Goal: Information Seeking & Learning: Learn about a topic

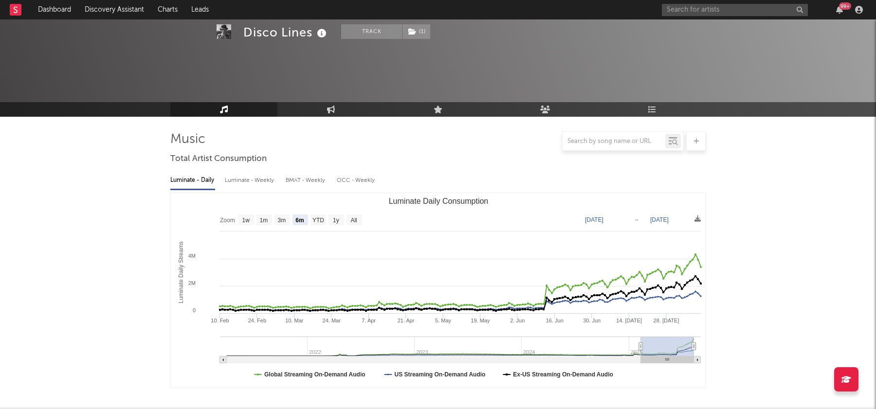
select select "6m"
select select "1w"
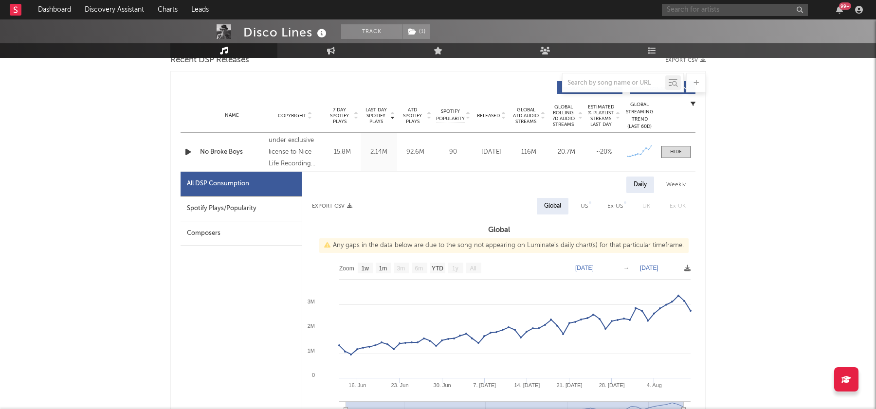
click at [699, 10] on input "text" at bounding box center [735, 10] width 146 height 12
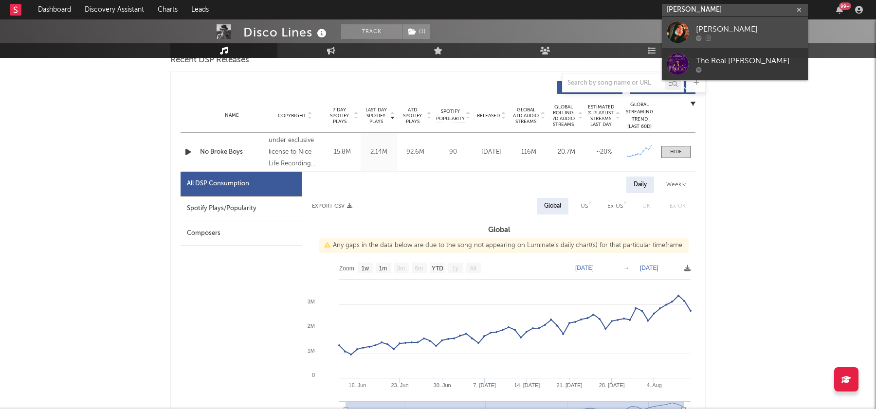
type input "alice sno"
click at [732, 36] on div at bounding box center [749, 38] width 107 height 6
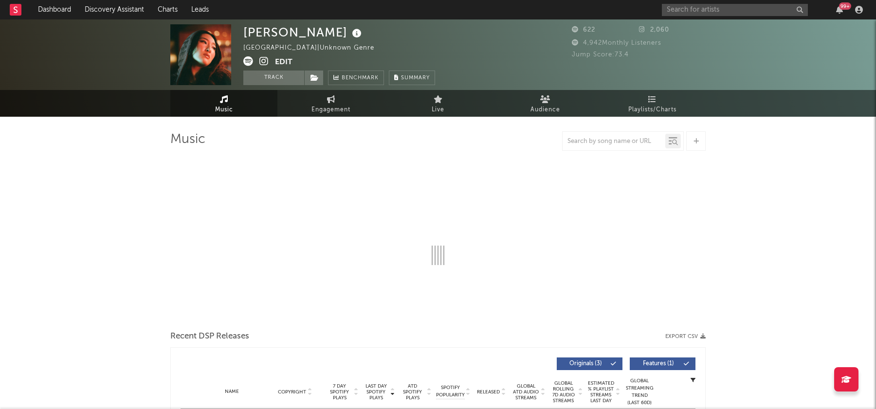
select select "1w"
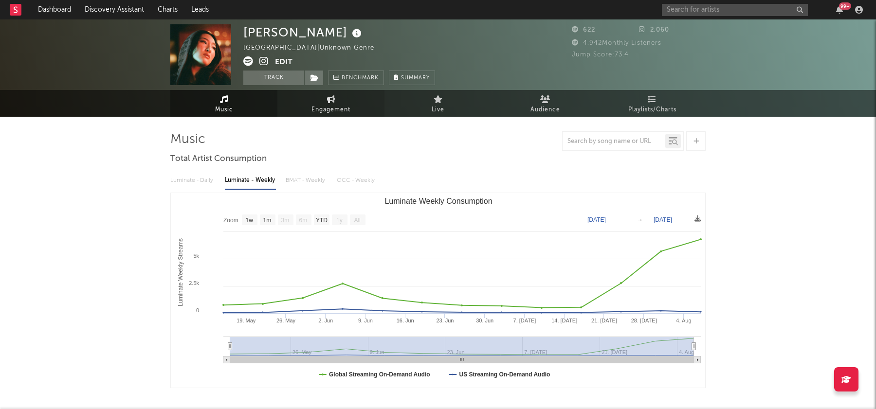
click at [313, 110] on span "Engagement" at bounding box center [331, 110] width 39 height 12
select select "1w"
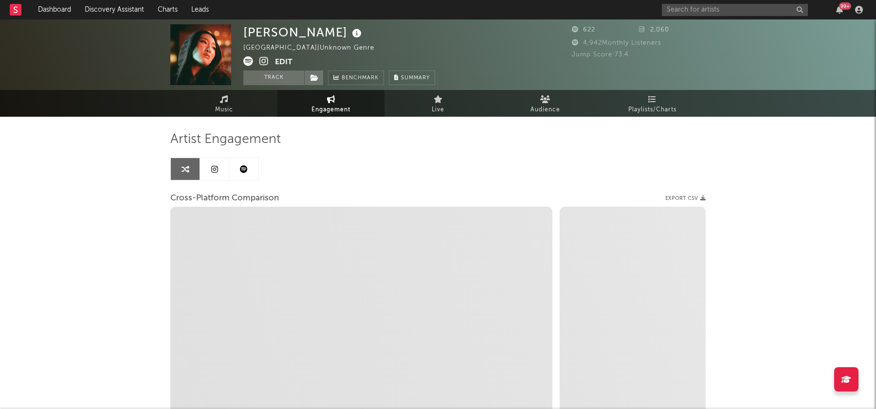
select select "1m"
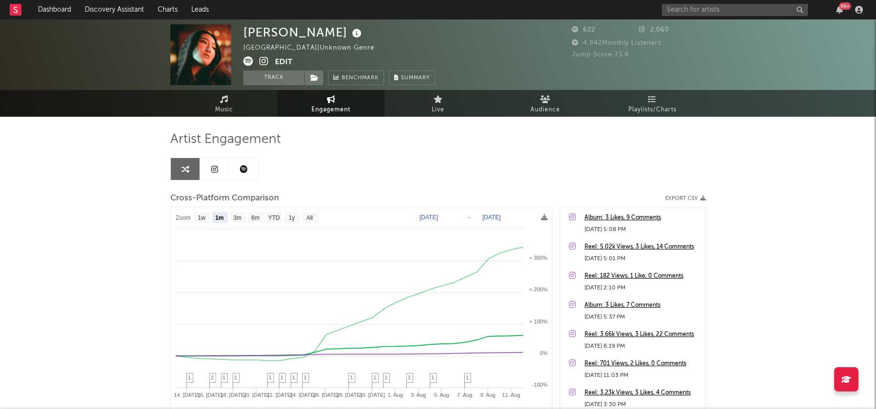
click at [267, 64] on icon at bounding box center [263, 61] width 9 height 10
